Goal: Information Seeking & Learning: Learn about a topic

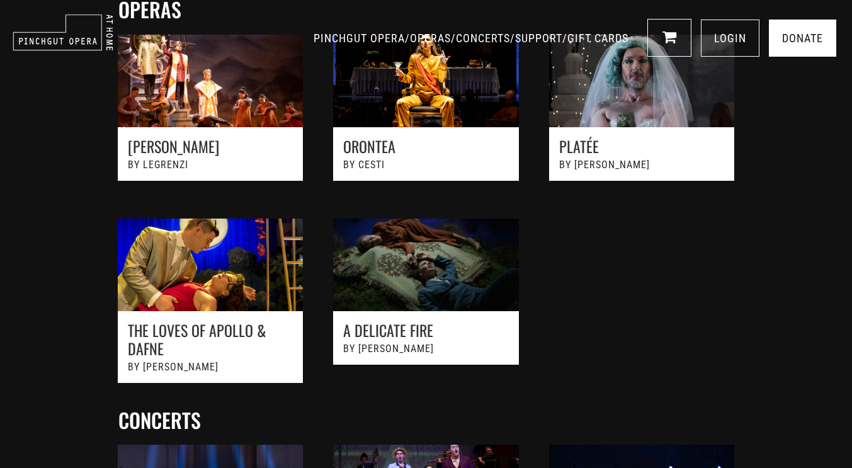
scroll to position [391, 0]
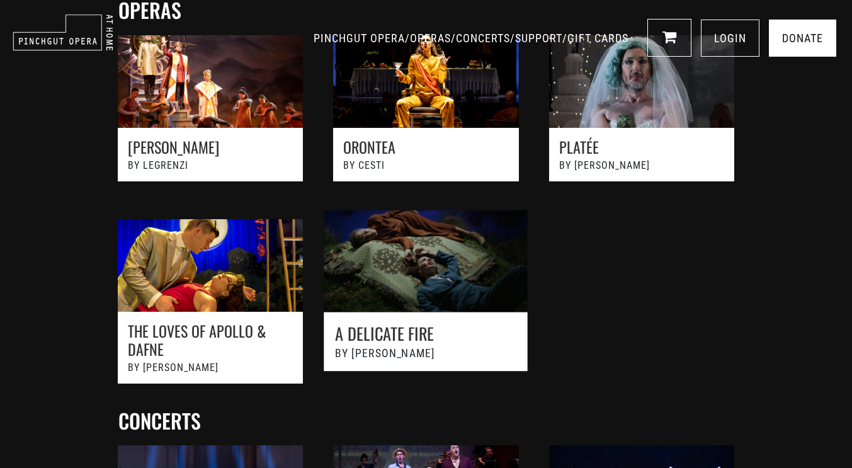
click at [440, 229] on link at bounding box center [425, 308] width 237 height 222
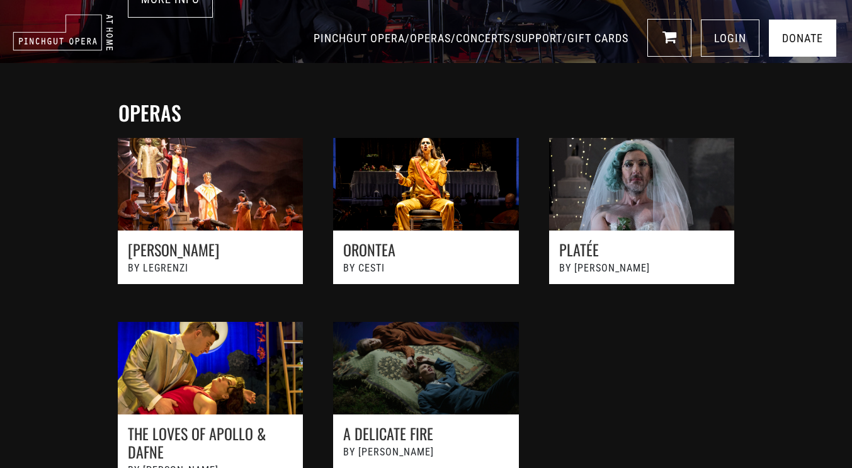
scroll to position [280, 0]
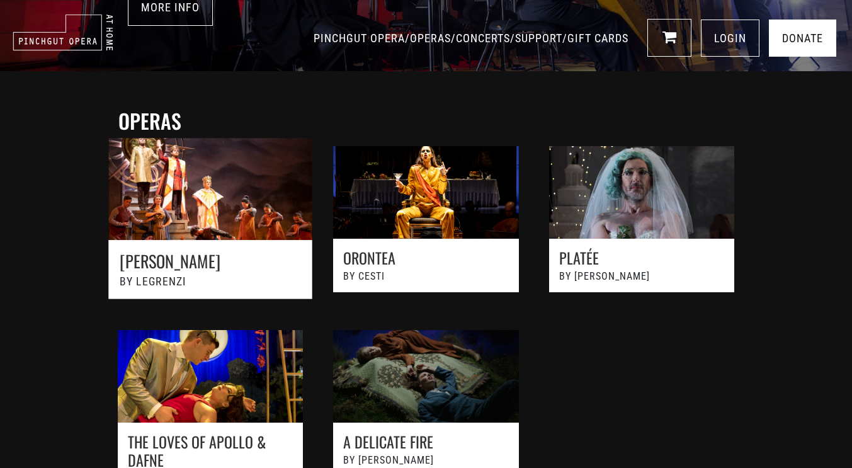
click at [140, 188] on link at bounding box center [210, 225] width 237 height 202
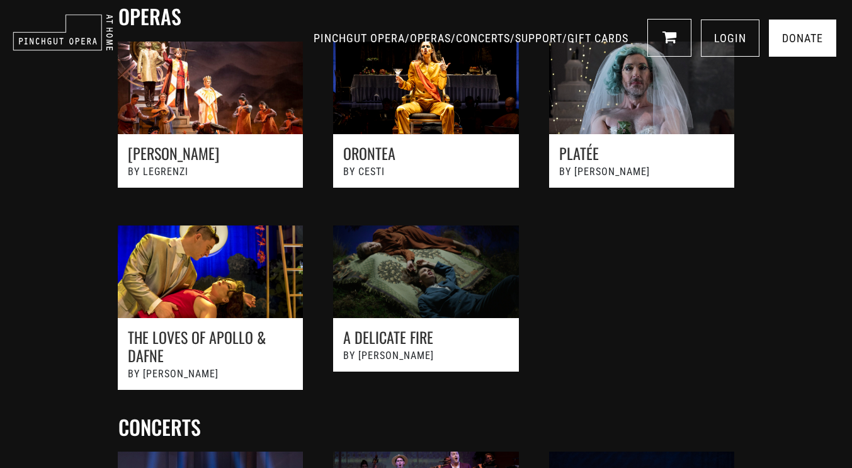
scroll to position [360, 0]
